Goal: Transaction & Acquisition: Purchase product/service

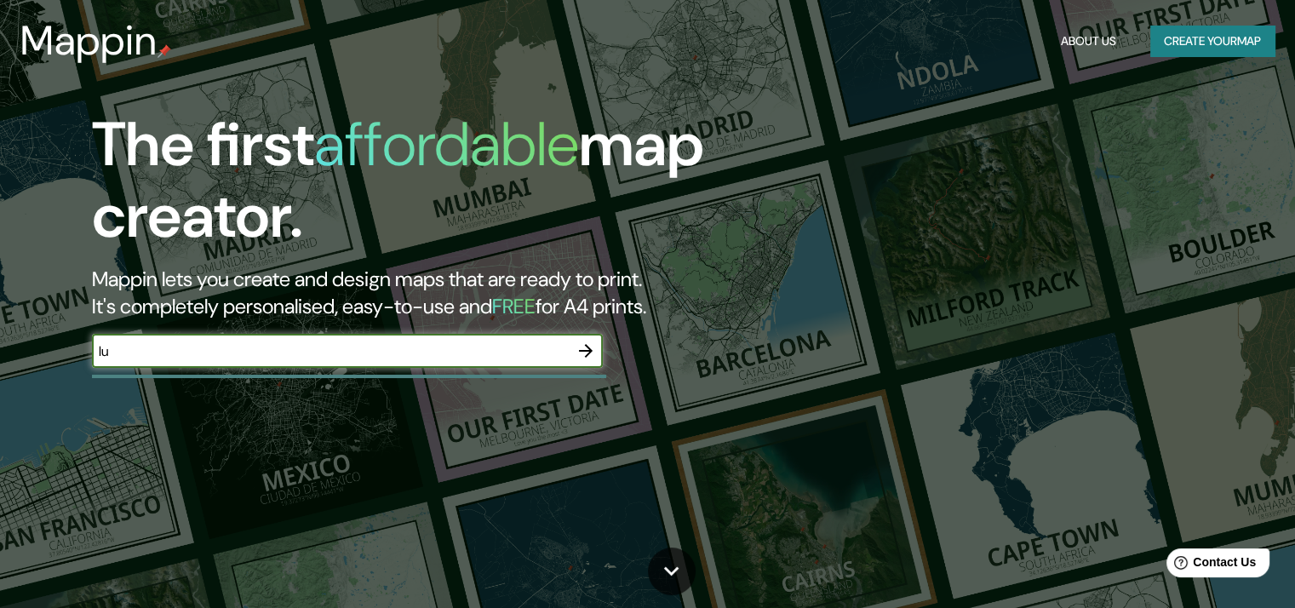
type input "l"
type input "ic"
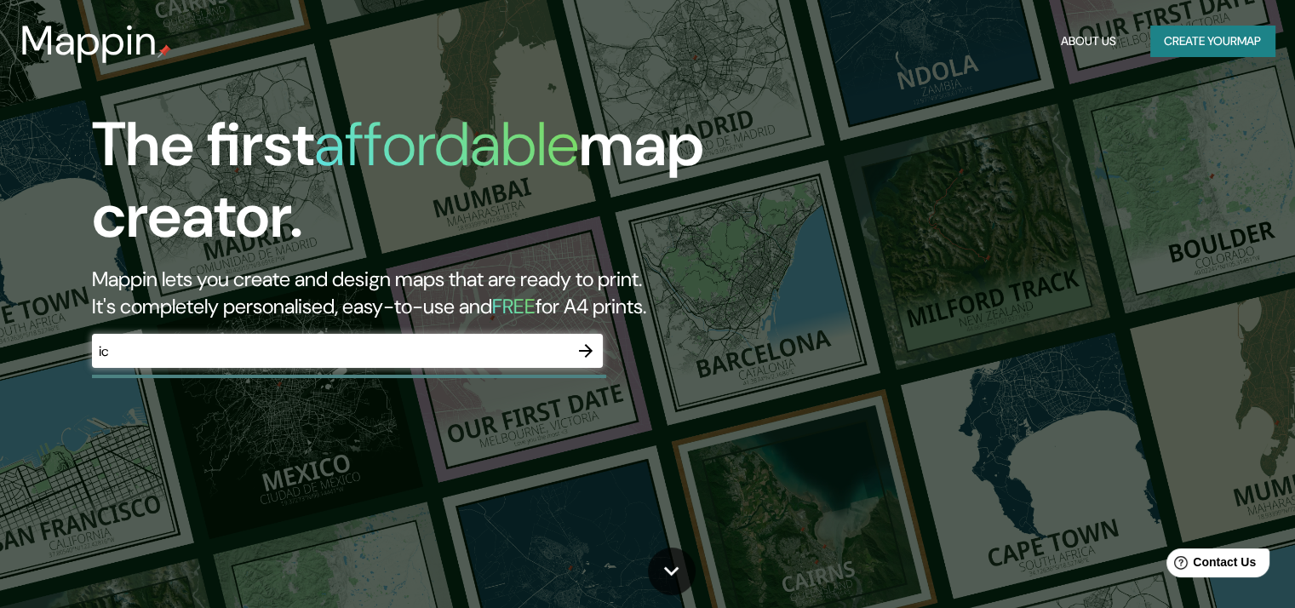
drag, startPoint x: 484, startPoint y: 464, endPoint x: 344, endPoint y: 316, distance: 203.6
click at [344, 316] on h2 "Mappin lets you create and design maps that are ready to print. It's completely…" at bounding box center [416, 293] width 648 height 54
click at [593, 351] on icon "button" at bounding box center [586, 351] width 20 height 20
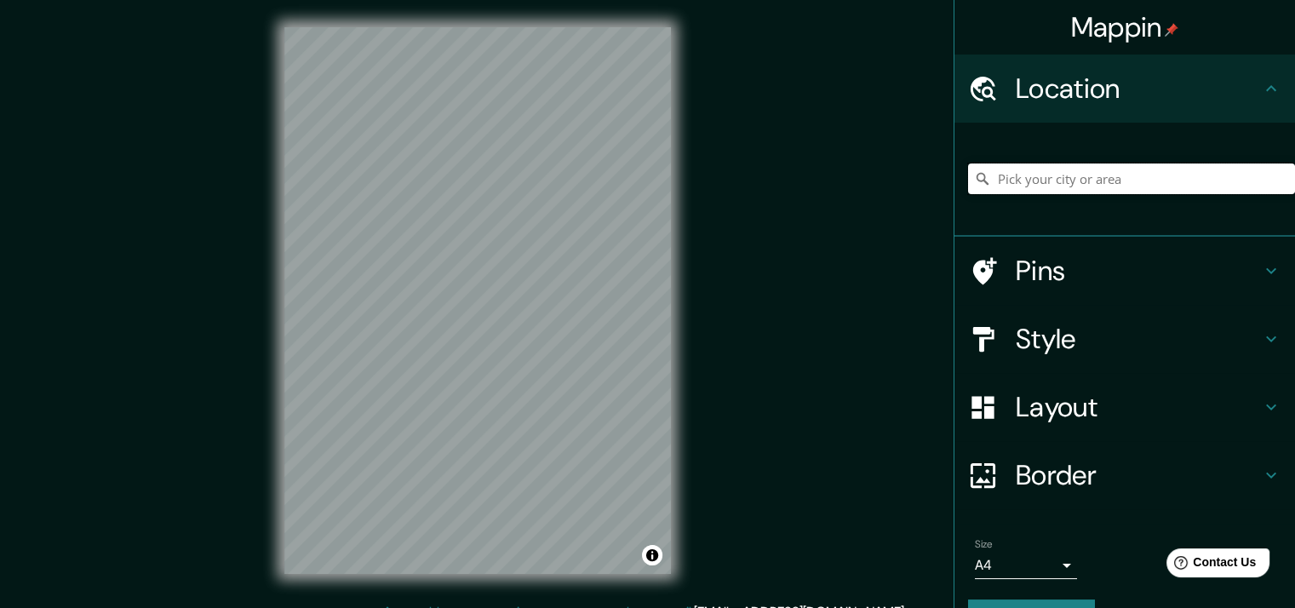
click at [1004, 178] on input "Pick your city or area" at bounding box center [1131, 178] width 327 height 31
click at [647, 556] on button "Toggle attribution" at bounding box center [652, 555] width 20 height 20
click at [483, 556] on link "© OpenStreetMap" at bounding box center [508, 555] width 83 height 12
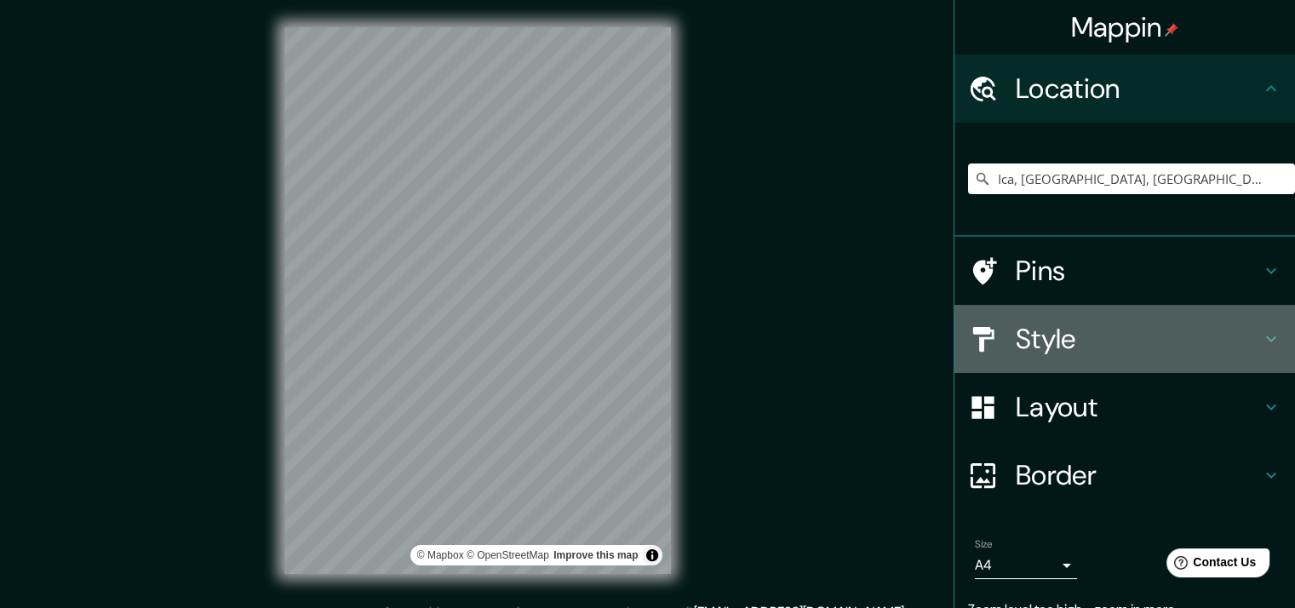
click at [1039, 345] on h4 "Style" at bounding box center [1138, 339] width 245 height 34
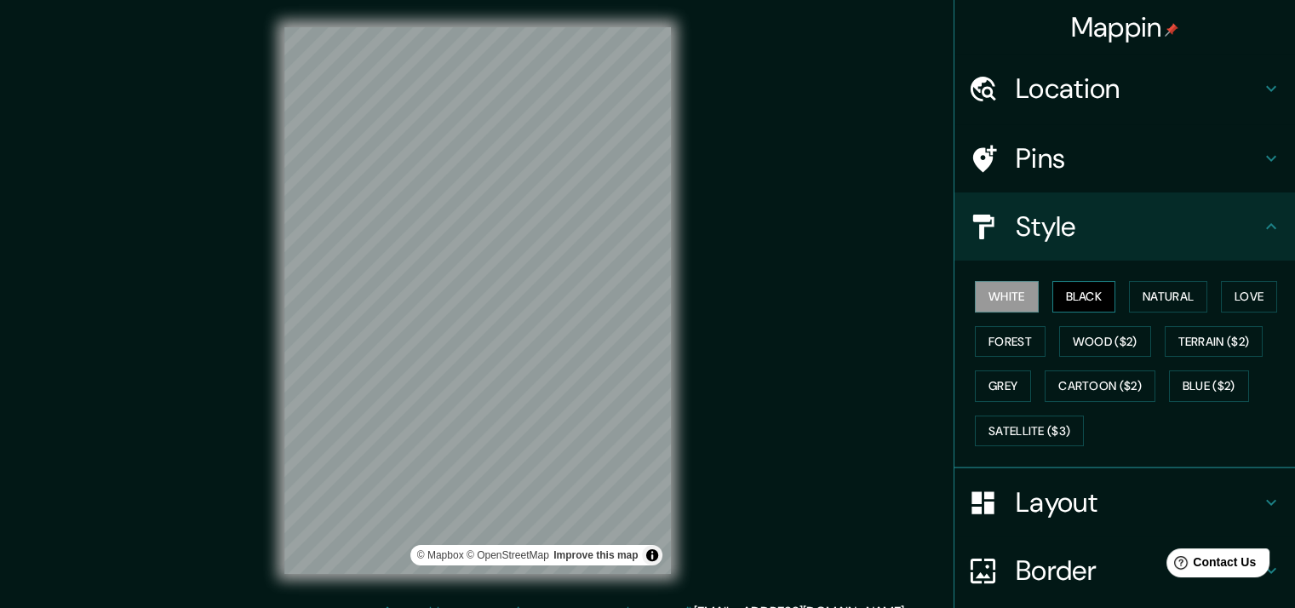
click at [1063, 298] on button "Black" at bounding box center [1084, 297] width 64 height 32
click at [1136, 290] on button "Natural" at bounding box center [1168, 297] width 78 height 32
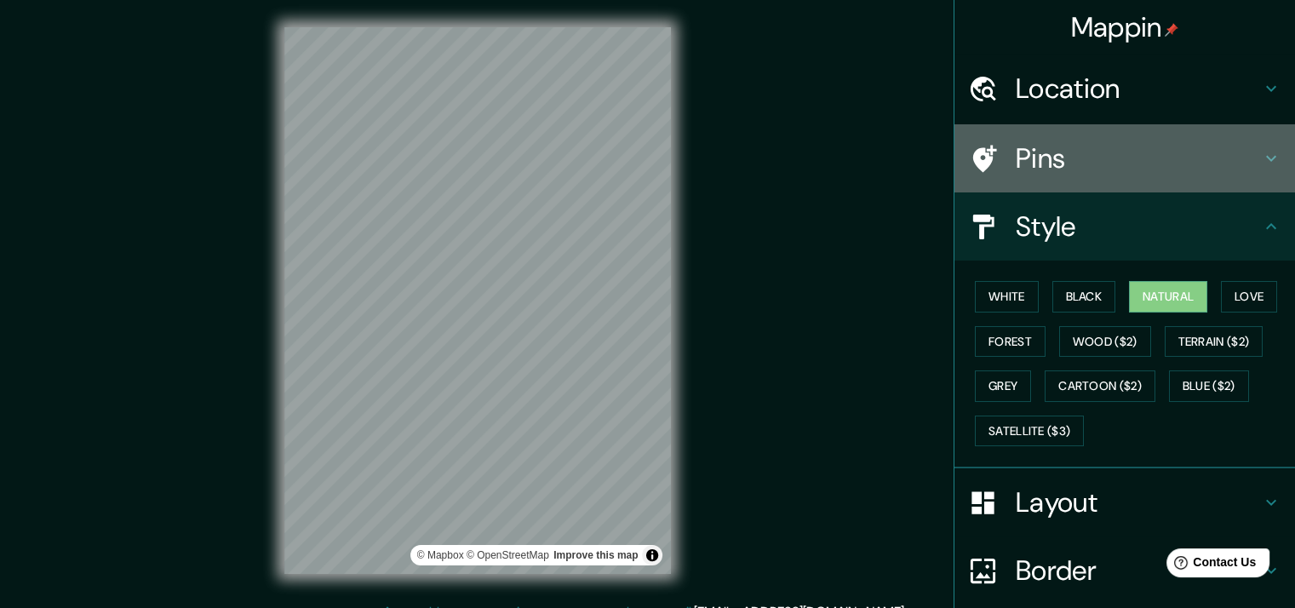
click at [1071, 153] on h4 "Pins" at bounding box center [1138, 158] width 245 height 34
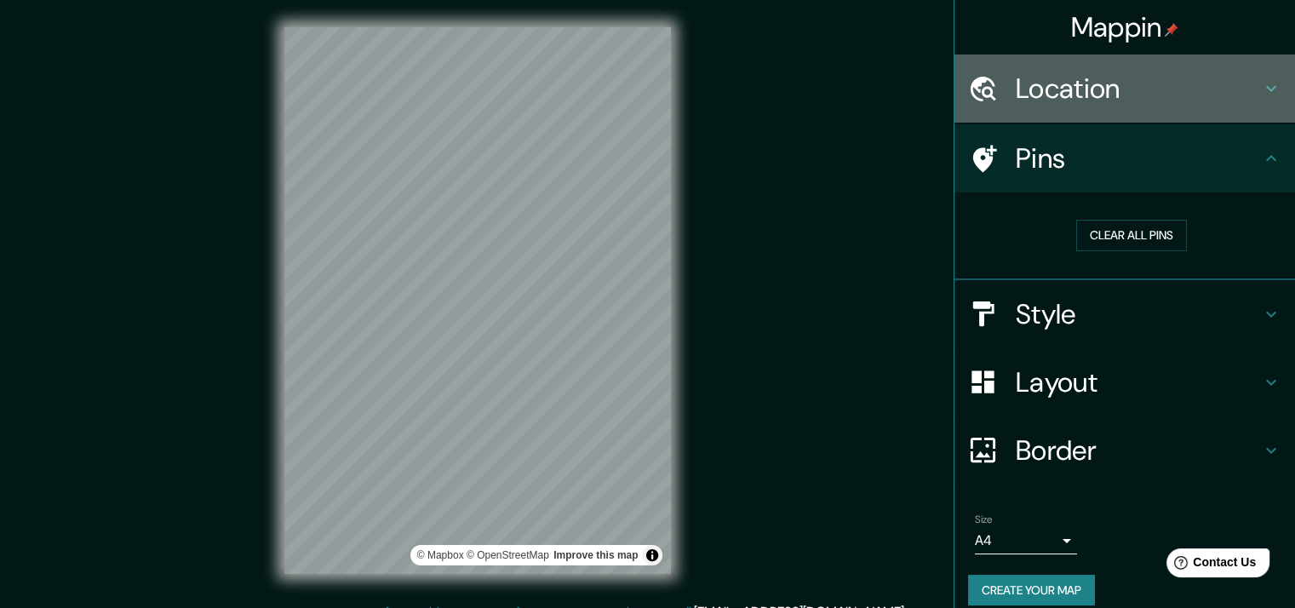
click at [1058, 105] on h4 "Location" at bounding box center [1138, 89] width 245 height 34
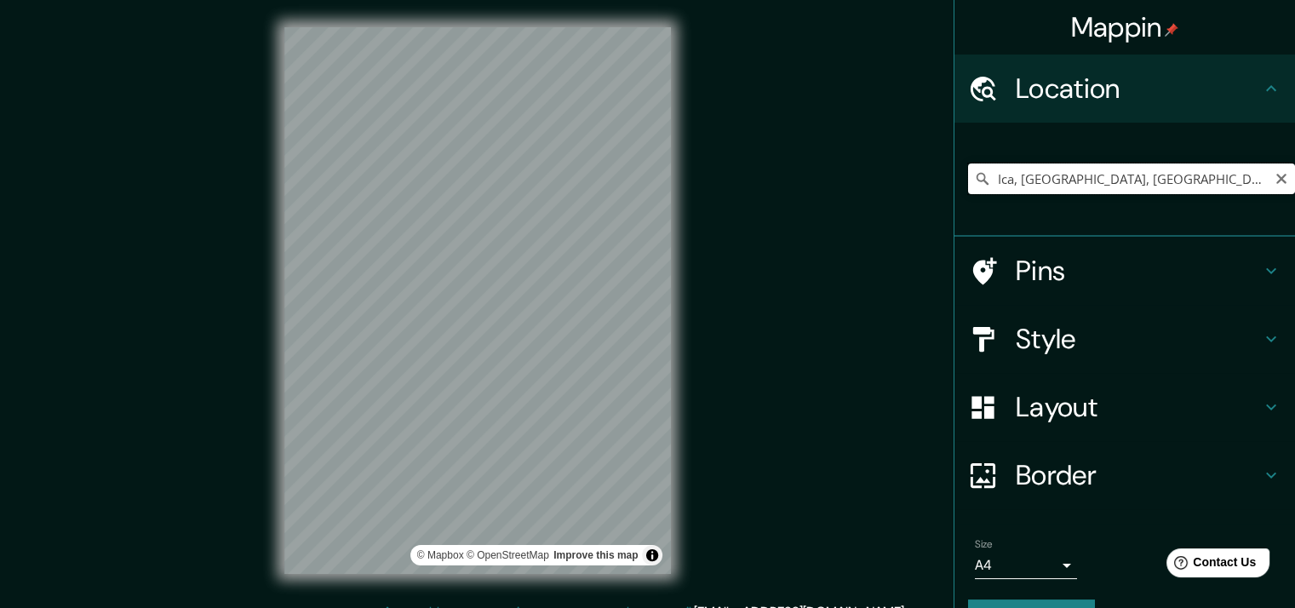
click at [1015, 180] on input "Ica, [GEOGRAPHIC_DATA], [GEOGRAPHIC_DATA]" at bounding box center [1131, 178] width 327 height 31
click at [1206, 170] on input "Ica, [GEOGRAPHIC_DATA], [GEOGRAPHIC_DATA]" at bounding box center [1131, 178] width 327 height 31
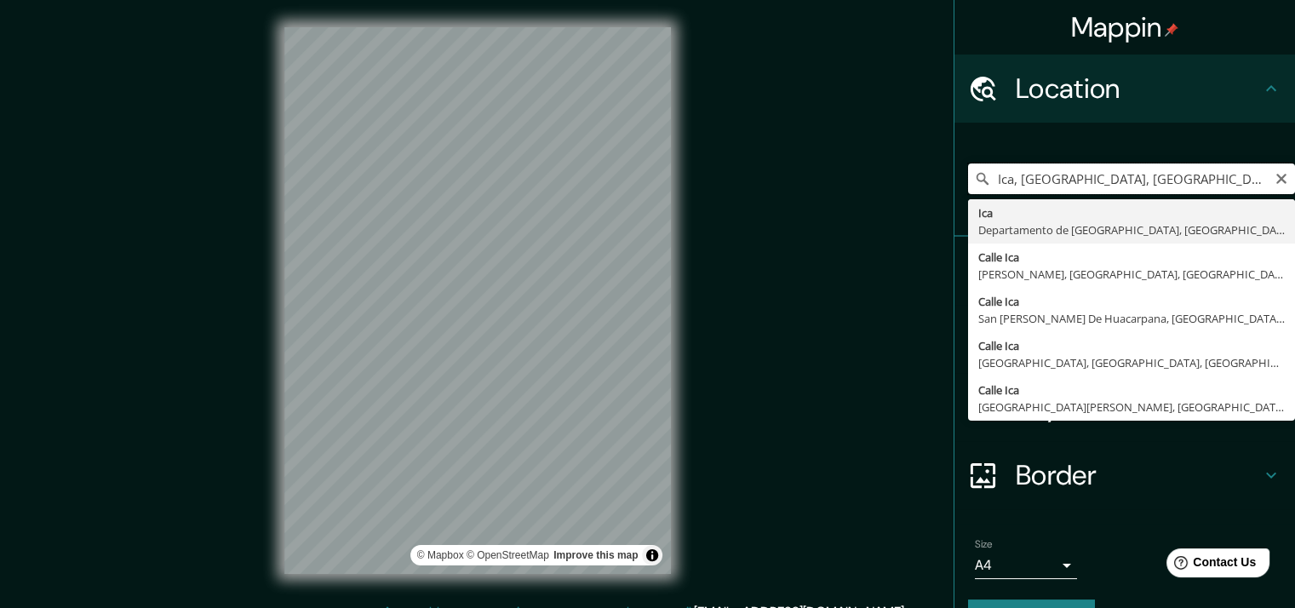
paste input "-14.068699532352056, -75.72510960841907"
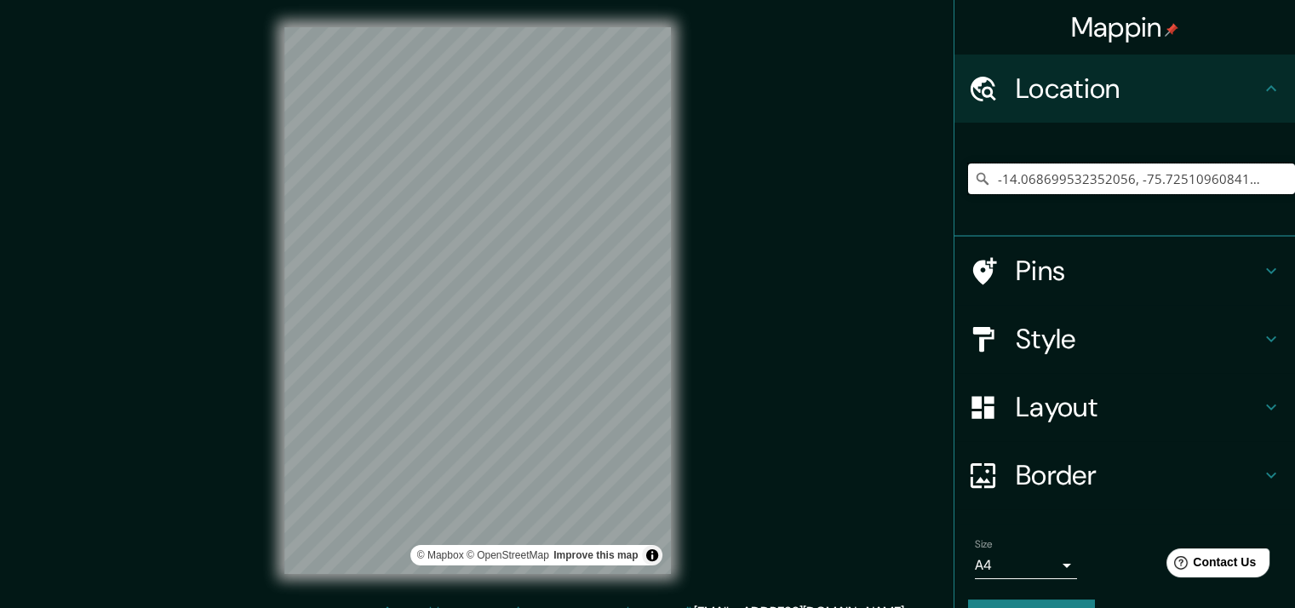
type input "-14.068699532352056, -75.72510960841907"
click at [1228, 184] on input "-14.068699532352056, -75.72510960841907" at bounding box center [1131, 178] width 327 height 31
click at [1007, 188] on input "Pick your city or area" at bounding box center [1131, 178] width 327 height 31
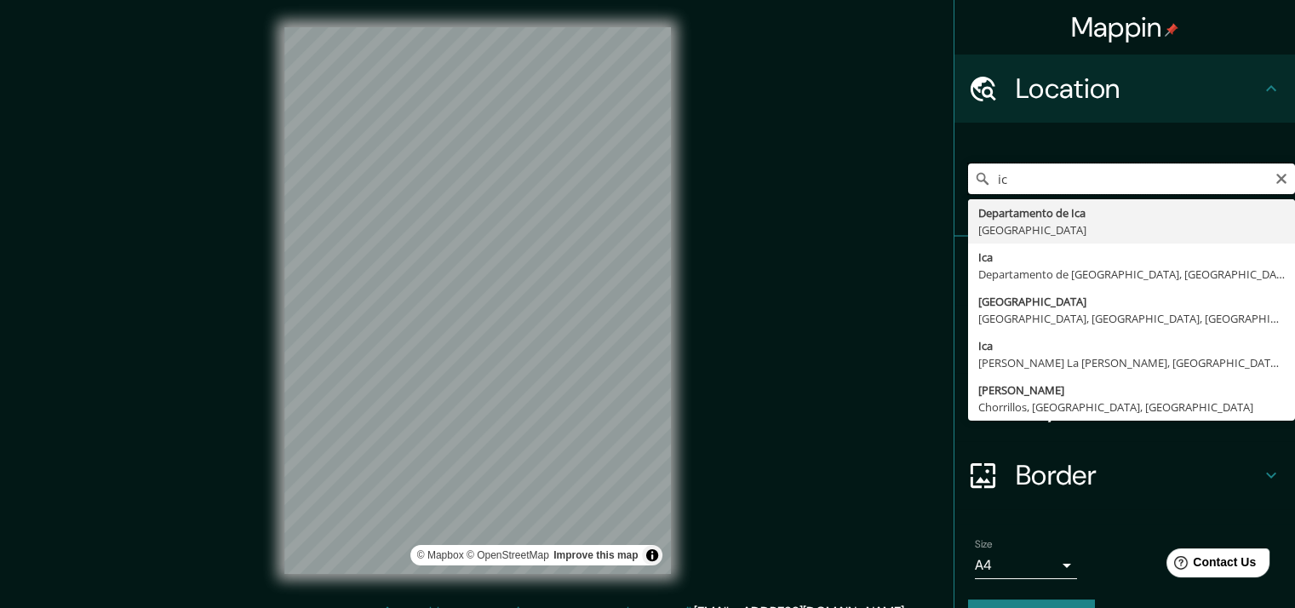
type input "i"
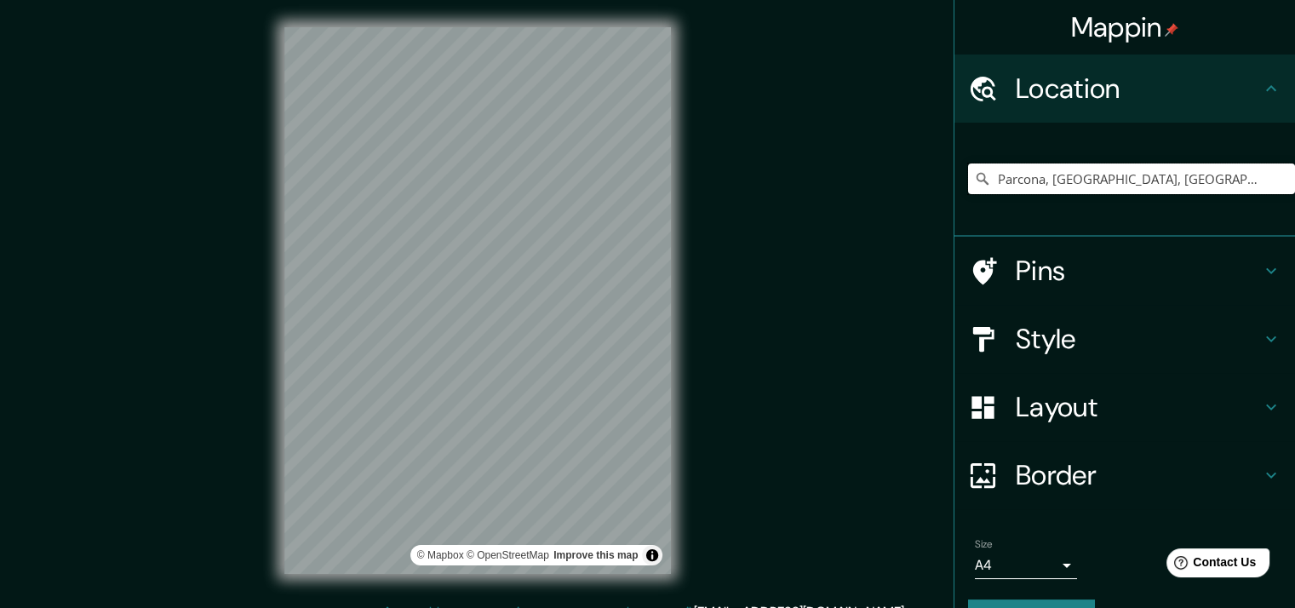
type input "Parcona, [GEOGRAPHIC_DATA], [GEOGRAPHIC_DATA]"
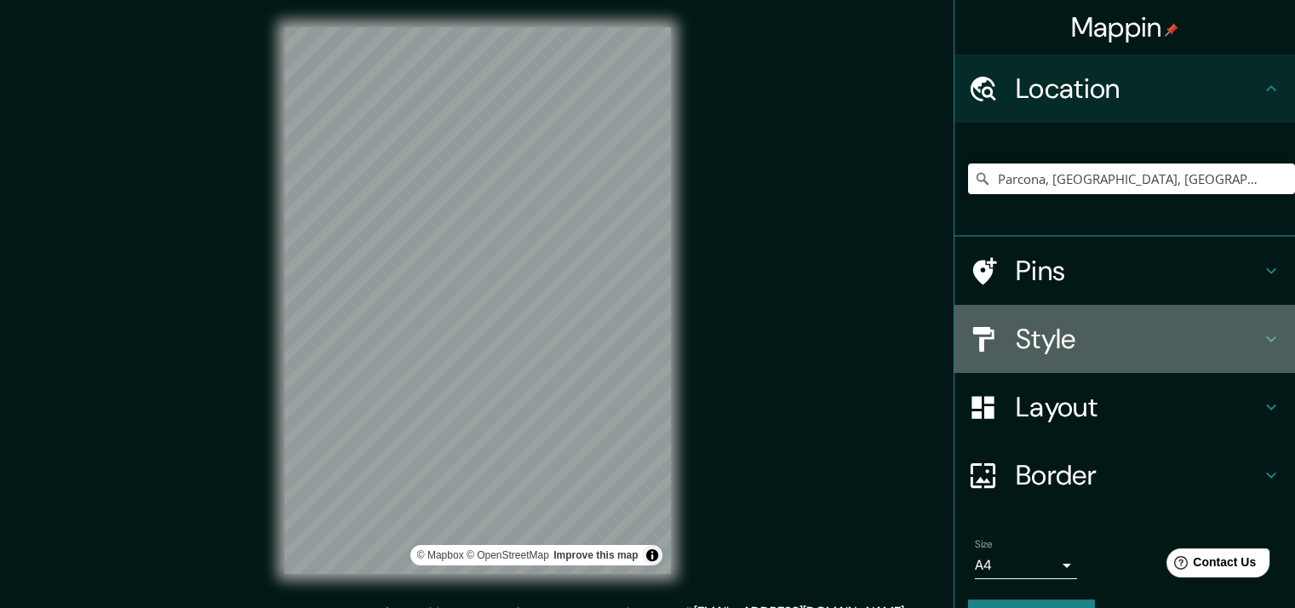
click at [982, 328] on icon at bounding box center [983, 339] width 30 height 30
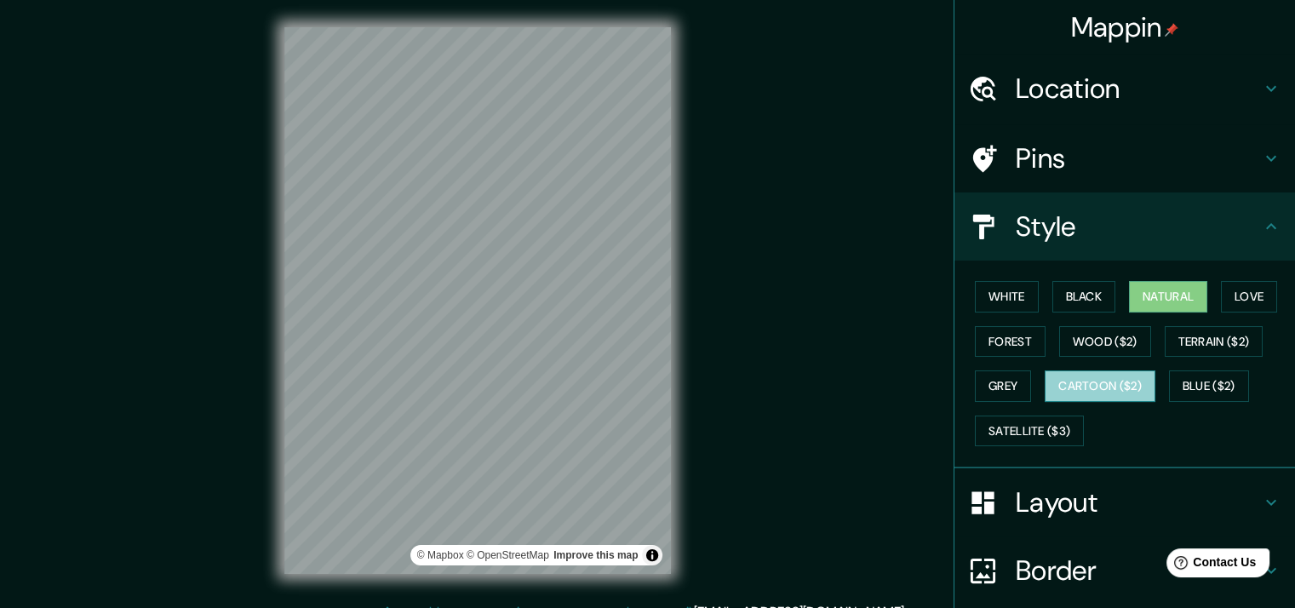
click at [1056, 381] on button "Cartoon ($2)" at bounding box center [1100, 386] width 111 height 32
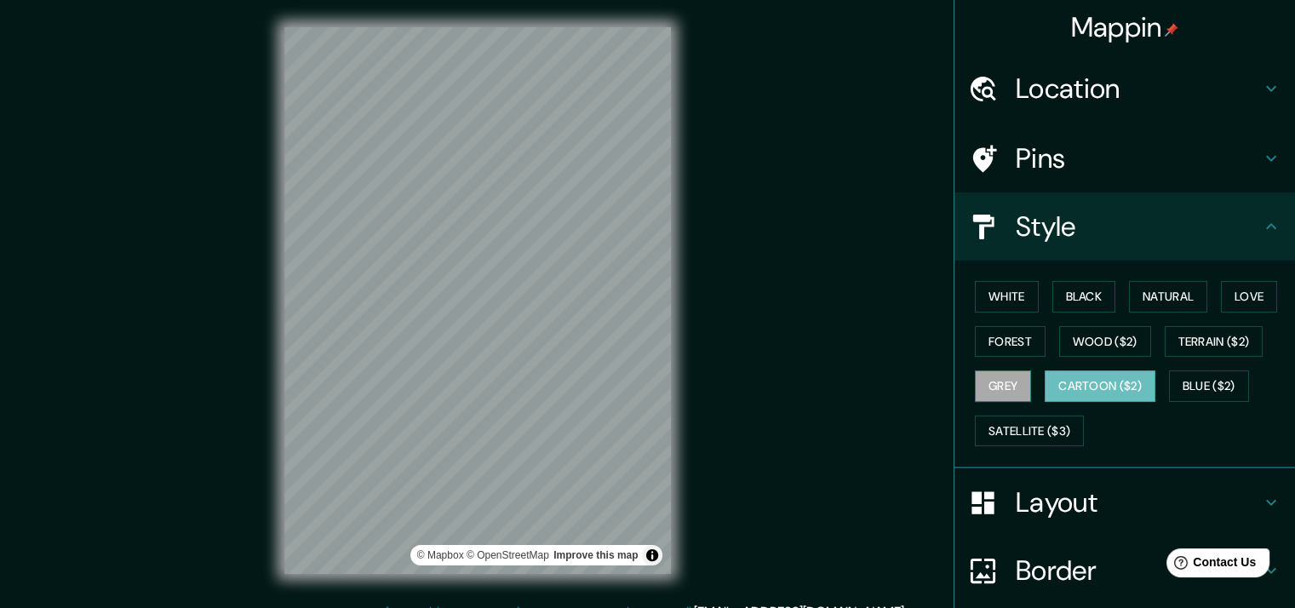
click at [983, 375] on button "Grey" at bounding box center [1003, 386] width 56 height 32
click at [1000, 343] on button "Forest" at bounding box center [1010, 342] width 71 height 32
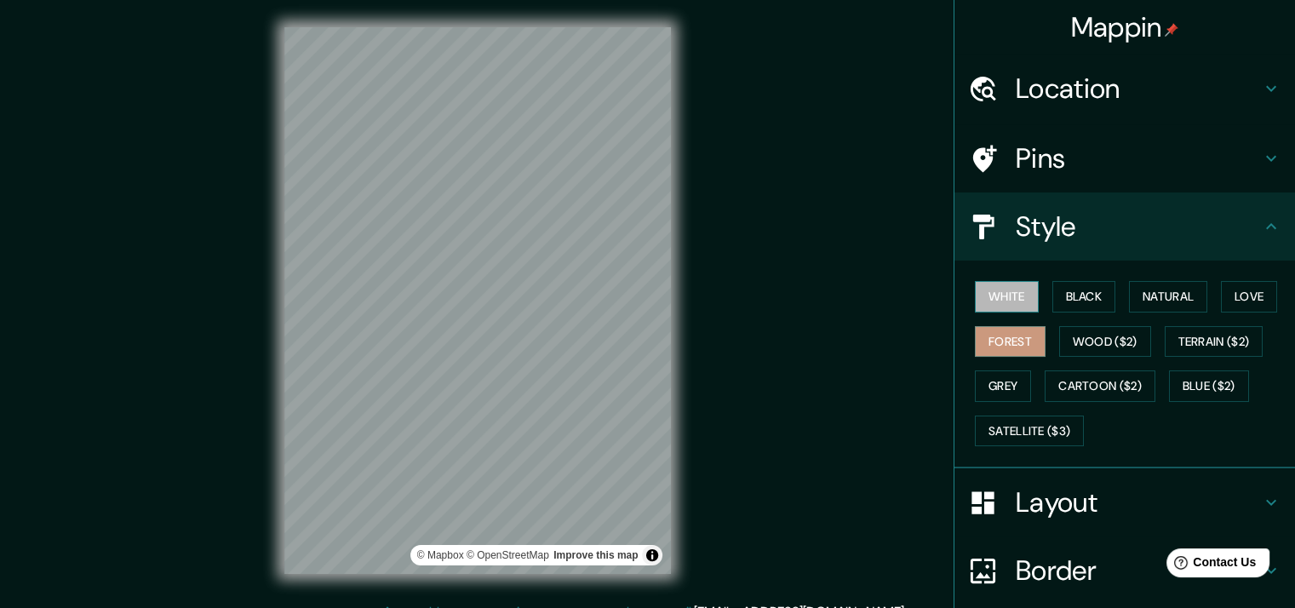
click at [990, 302] on button "White" at bounding box center [1007, 297] width 64 height 32
click at [1066, 333] on button "Wood ($2)" at bounding box center [1105, 342] width 92 height 32
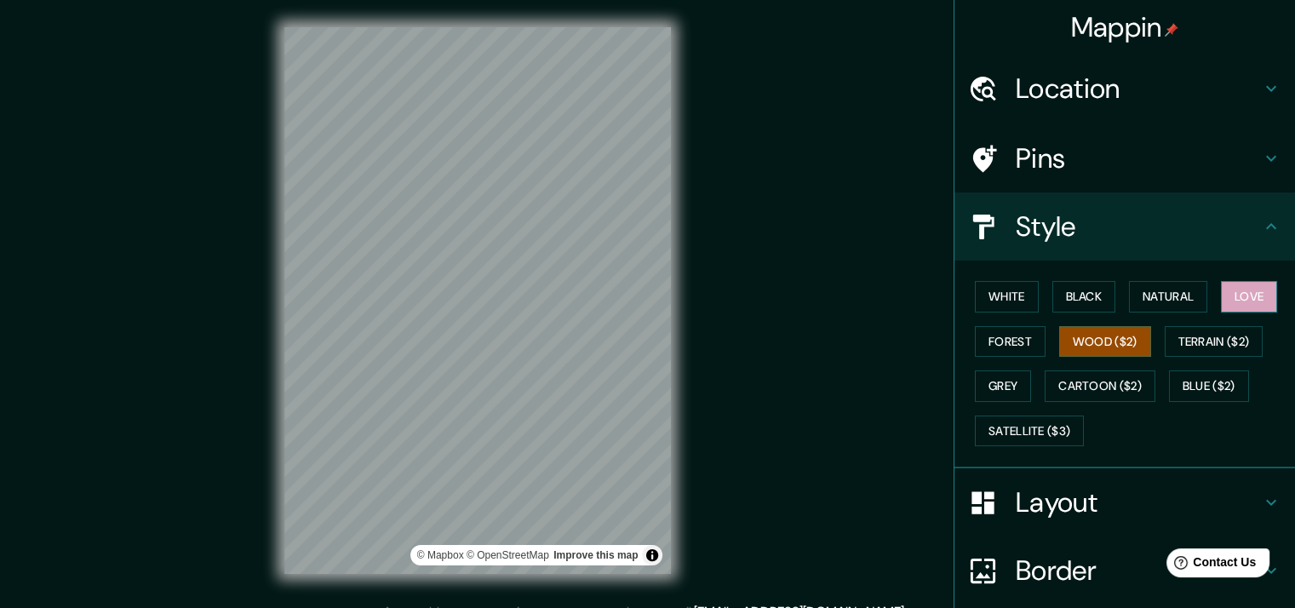
click at [1237, 304] on button "Love" at bounding box center [1249, 297] width 56 height 32
click at [1073, 301] on button "Black" at bounding box center [1084, 297] width 64 height 32
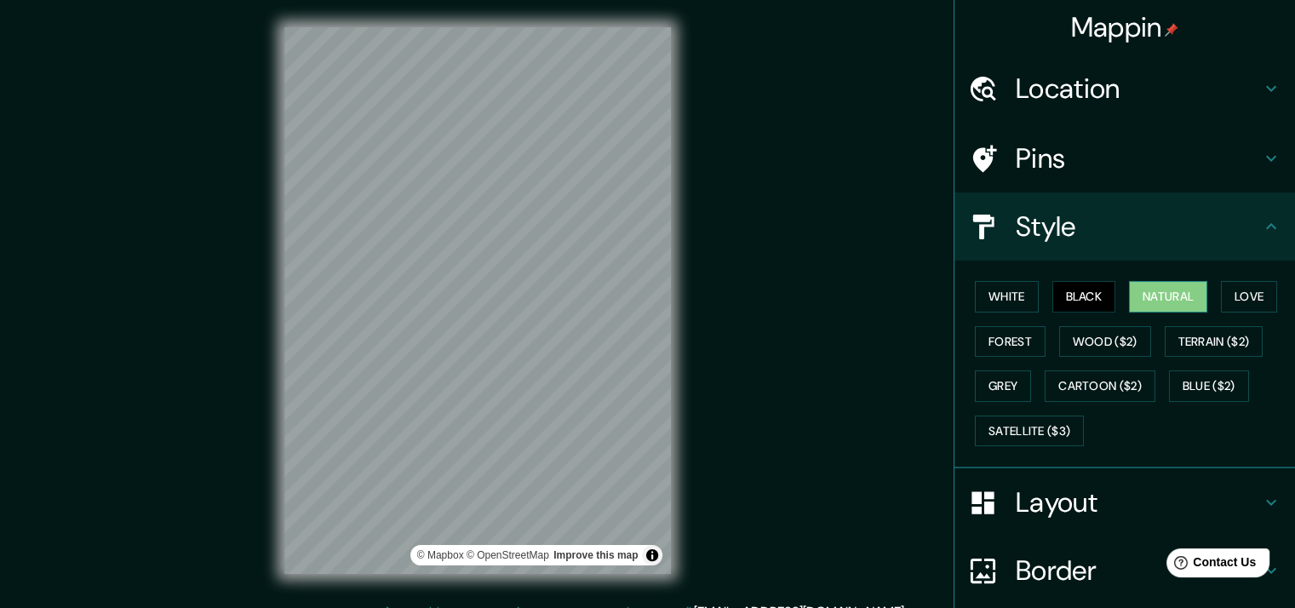
click at [1153, 297] on button "Natural" at bounding box center [1168, 297] width 78 height 32
click at [1039, 506] on h4 "Layout" at bounding box center [1138, 502] width 245 height 34
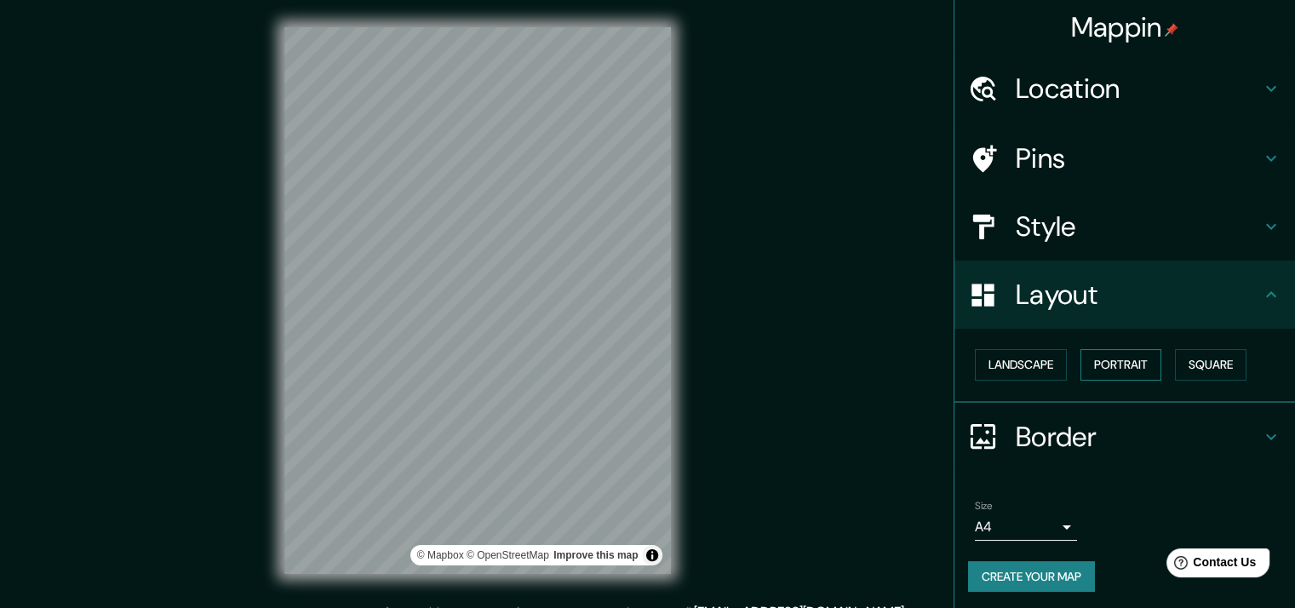
click at [1091, 368] on button "Portrait" at bounding box center [1120, 365] width 81 height 32
click at [1019, 372] on button "Landscape" at bounding box center [1021, 365] width 92 height 32
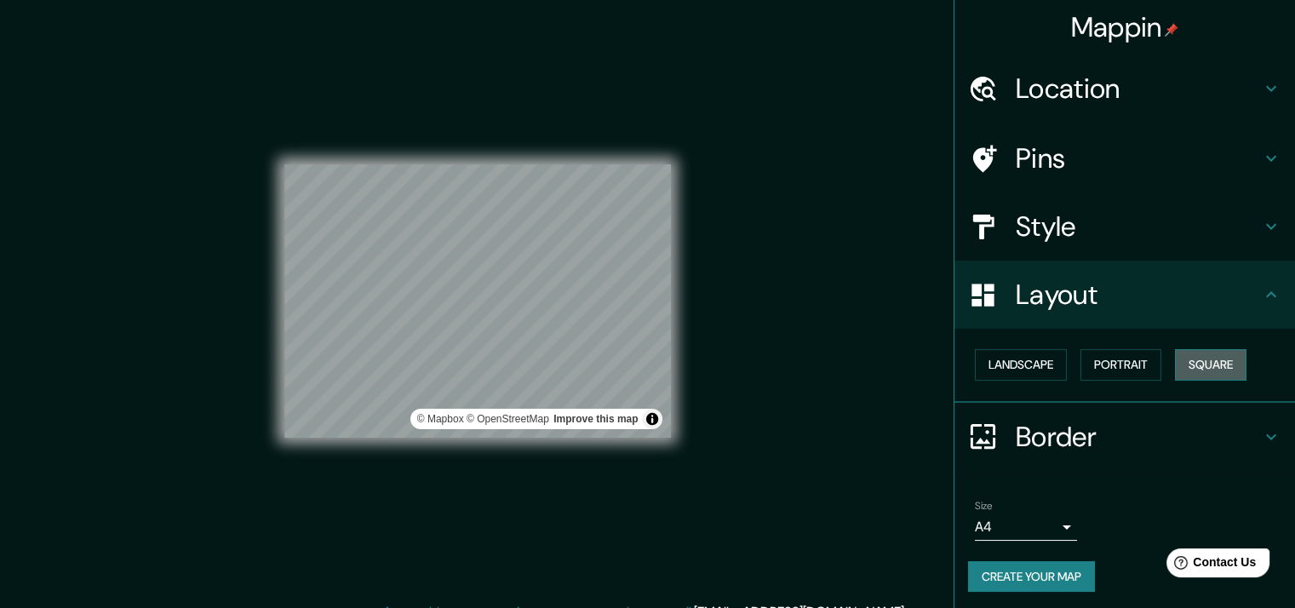
click at [1183, 368] on button "Square" at bounding box center [1211, 365] width 72 height 32
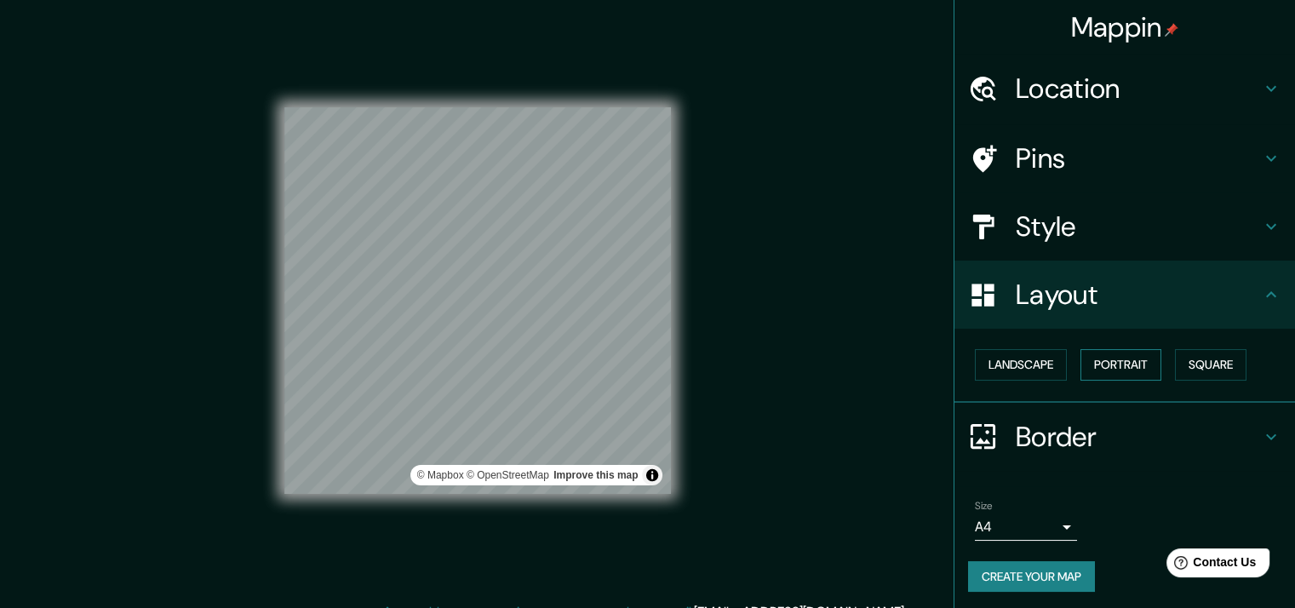
click at [1090, 364] on button "Portrait" at bounding box center [1120, 365] width 81 height 32
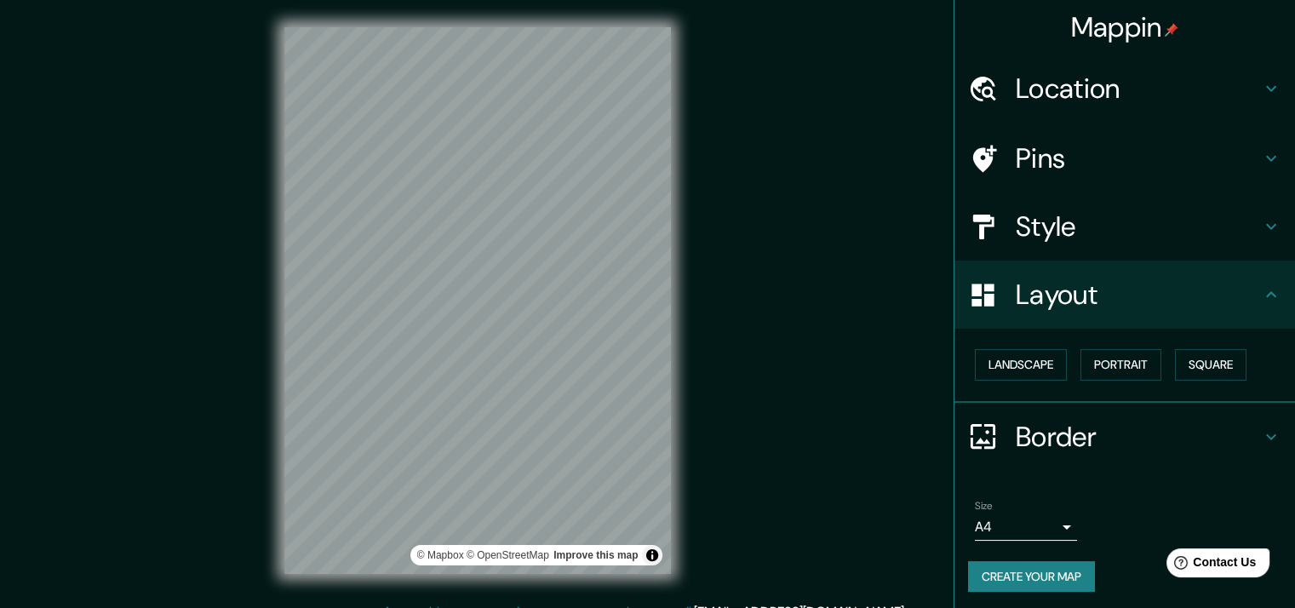
click at [1001, 508] on div "Size A4 single" at bounding box center [1026, 520] width 102 height 41
click at [1000, 513] on body "Mappin Location [GEOGRAPHIC_DATA], [GEOGRAPHIC_DATA], [GEOGRAPHIC_DATA] Parcona…" at bounding box center [647, 304] width 1295 height 608
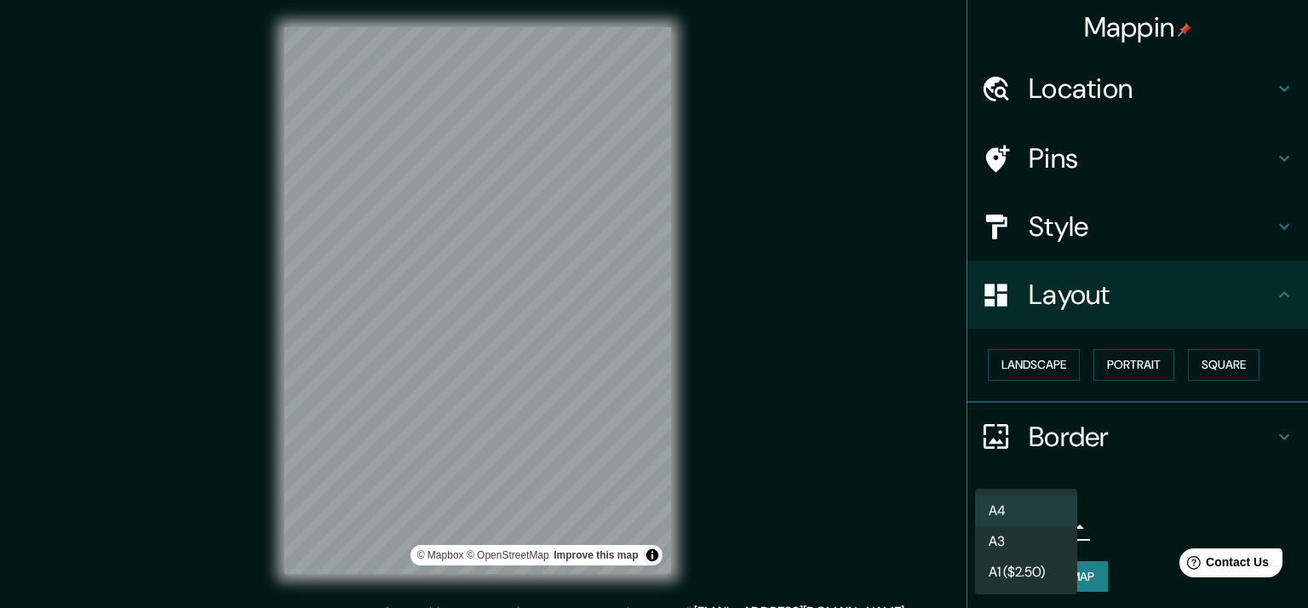
click at [1013, 541] on li "A3" at bounding box center [1026, 541] width 102 height 31
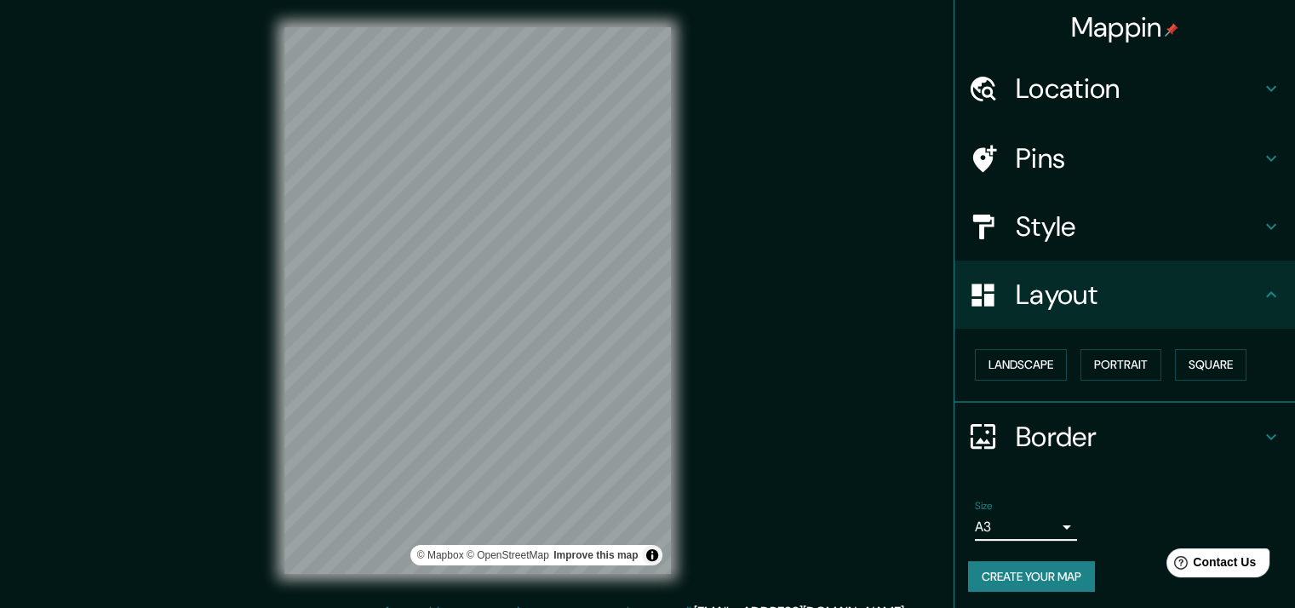
click at [993, 530] on body "Mappin Location [GEOGRAPHIC_DATA], [GEOGRAPHIC_DATA], [GEOGRAPHIC_DATA] Parcona…" at bounding box center [647, 304] width 1295 height 608
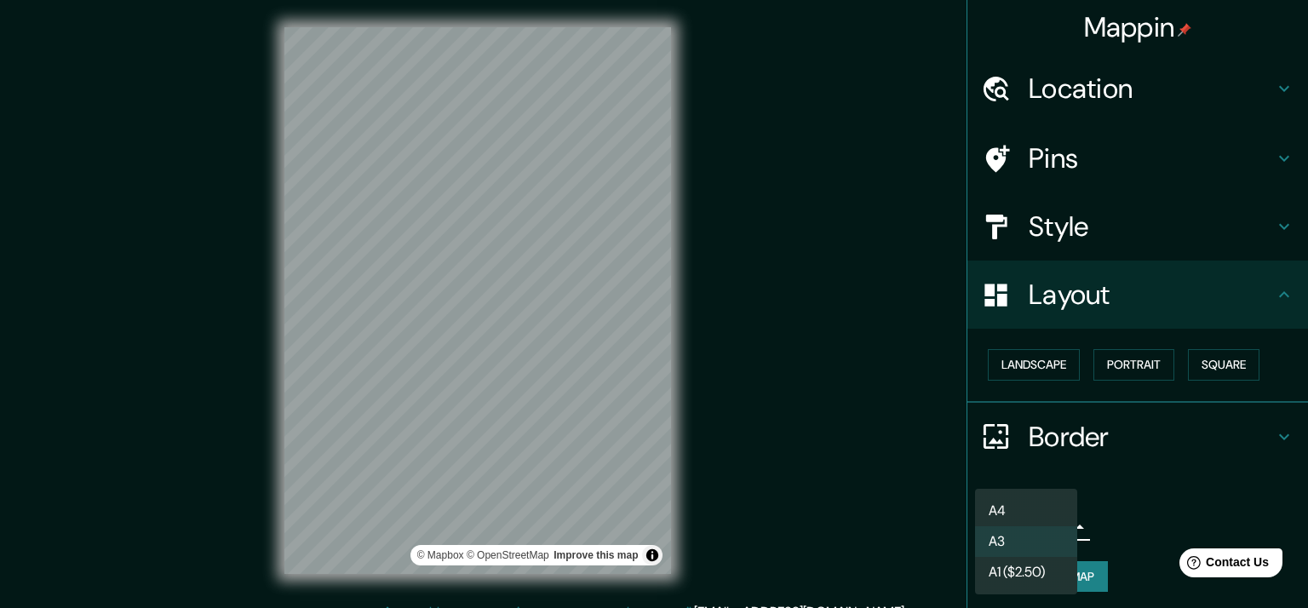
click at [1007, 501] on li "A4" at bounding box center [1026, 511] width 102 height 31
type input "single"
